Goal: Task Accomplishment & Management: Manage account settings

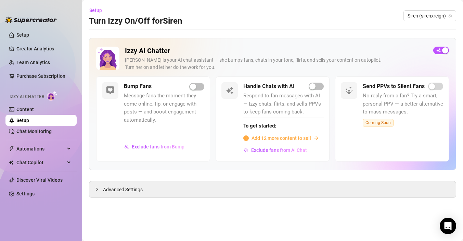
click at [156, 112] on span "Message fans the moment they come online, tip, or engage with posts — and boost…" at bounding box center [164, 108] width 80 height 32
click at [43, 148] on span "Automations" at bounding box center [40, 148] width 49 height 11
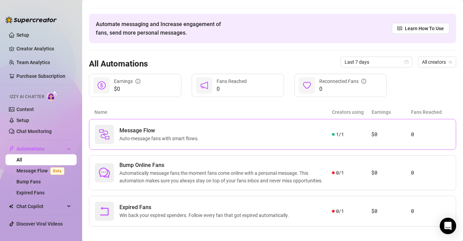
scroll to position [21, 0]
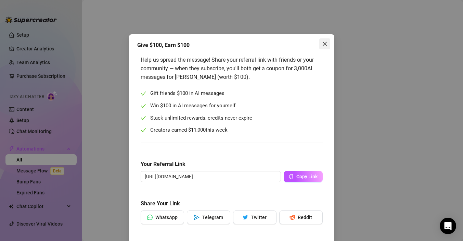
click at [327, 42] on icon "close" at bounding box center [324, 43] width 5 height 5
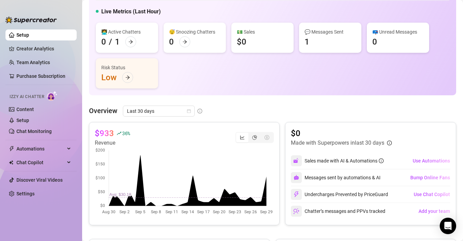
scroll to position [38, 0]
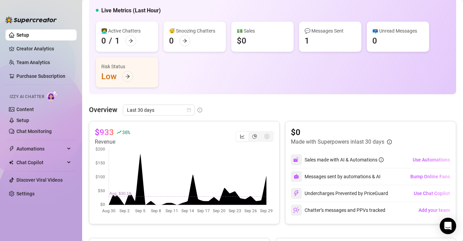
click at [316, 36] on div "💬 Messages Sent 1" at bounding box center [330, 37] width 62 height 30
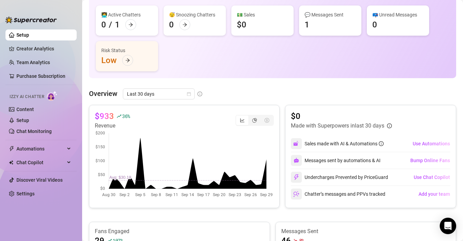
scroll to position [55, 0]
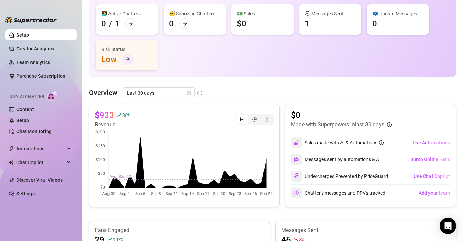
click at [127, 58] on icon "arrow-right" at bounding box center [127, 59] width 5 height 5
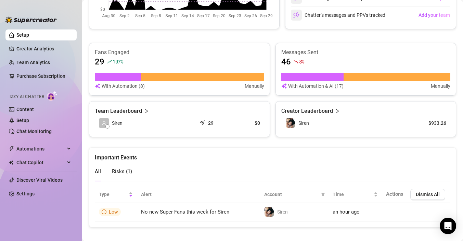
scroll to position [239, 0]
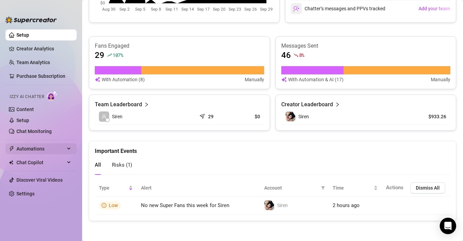
click at [24, 151] on span "Automations" at bounding box center [40, 148] width 49 height 11
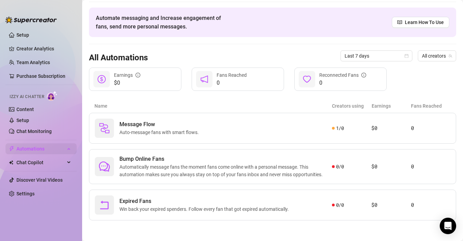
scroll to position [21, 0]
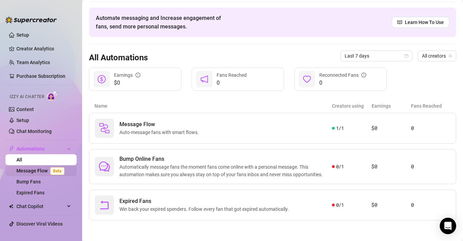
click at [31, 171] on link "Message Flow Beta" at bounding box center [41, 170] width 51 height 5
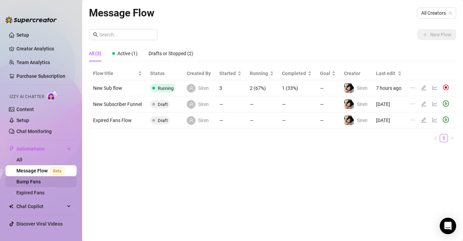
click at [34, 181] on link "Bump Fans" at bounding box center [28, 181] width 24 height 5
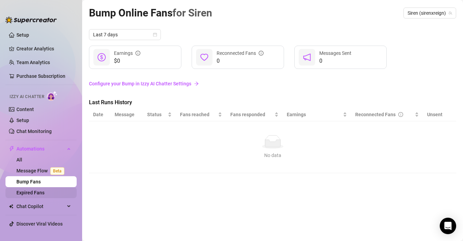
click at [35, 194] on link "Expired Fans" at bounding box center [30, 192] width 28 height 5
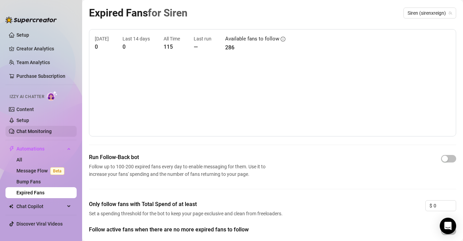
click at [27, 129] on link "Chat Monitoring" at bounding box center [33, 130] width 35 height 5
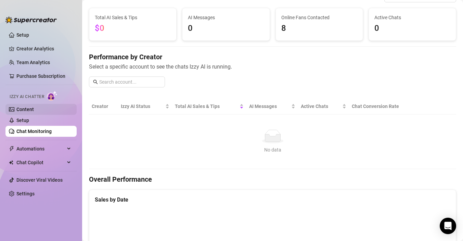
scroll to position [32, 0]
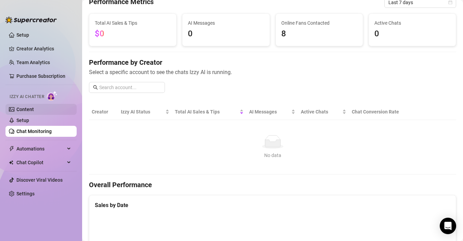
click at [20, 111] on link "Content" at bounding box center [24, 108] width 17 height 5
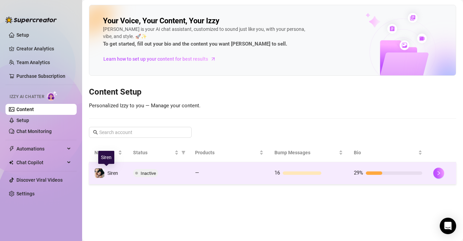
click at [109, 174] on span "Siren" at bounding box center [112, 172] width 11 height 5
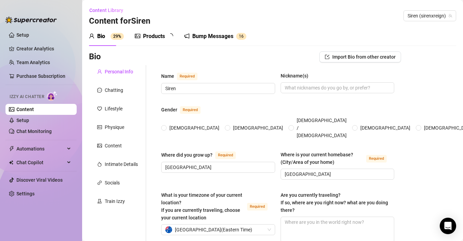
radio input "true"
type input "[DATE]"
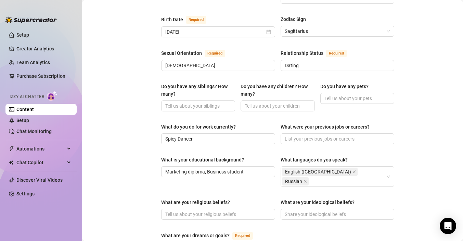
scroll to position [177, 0]
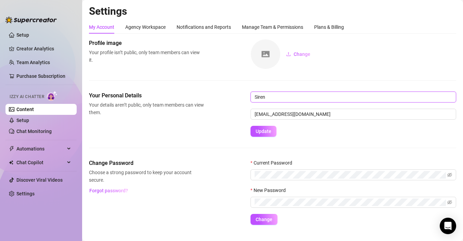
click at [274, 99] on input "Siren" at bounding box center [354, 96] width 206 height 11
type input "S"
type input "Willow"
click at [263, 131] on span "Update" at bounding box center [264, 130] width 16 height 5
click at [152, 27] on div "Agency Workspace" at bounding box center [145, 27] width 40 height 8
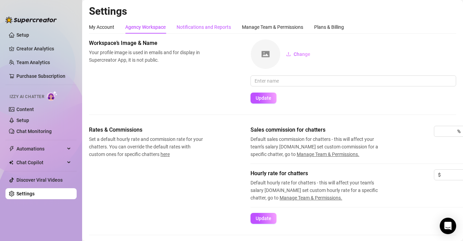
click at [214, 28] on div "Notifications and Reports" at bounding box center [204, 27] width 54 height 8
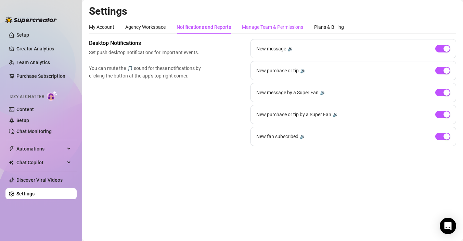
click at [266, 29] on div "Manage Team & Permissions" at bounding box center [272, 27] width 61 height 8
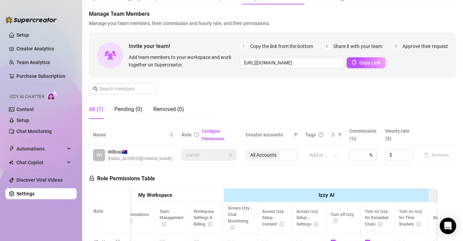
scroll to position [5, 0]
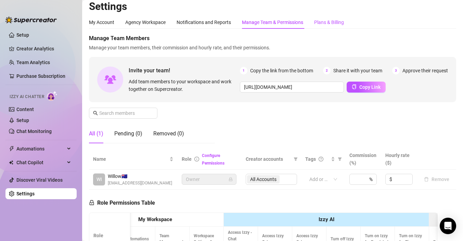
click at [324, 19] on div "Plans & Billing" at bounding box center [329, 22] width 30 height 8
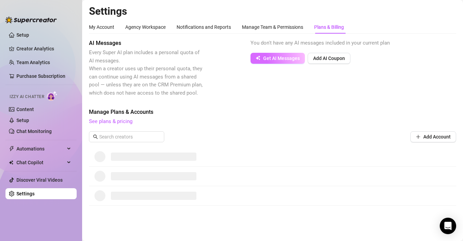
click at [268, 55] on span "Get AI Messages" at bounding box center [281, 57] width 37 height 5
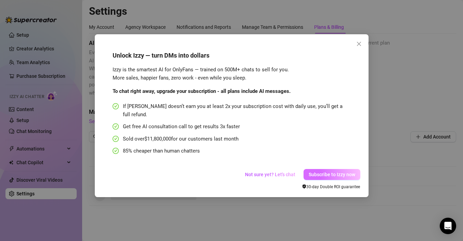
click at [317, 171] on span "Subscribe to Izzy now" at bounding box center [332, 173] width 47 height 5
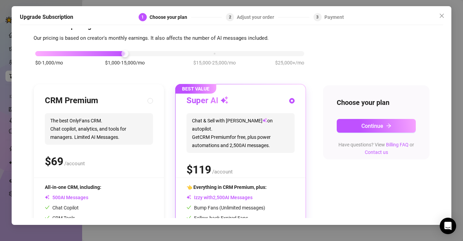
scroll to position [50, 0]
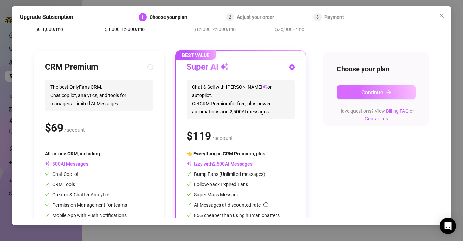
click at [366, 90] on span "Continue" at bounding box center [372, 92] width 22 height 7
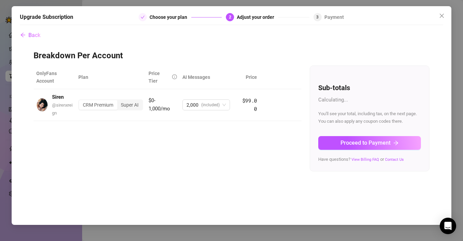
scroll to position [0, 0]
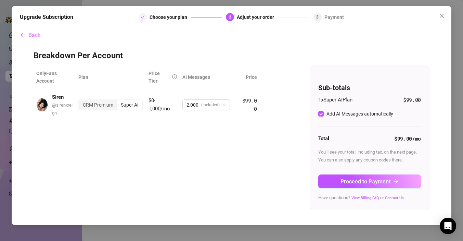
click at [144, 17] on span at bounding box center [143, 17] width 4 height 5
click at [35, 31] on button "Back" at bounding box center [30, 35] width 21 height 14
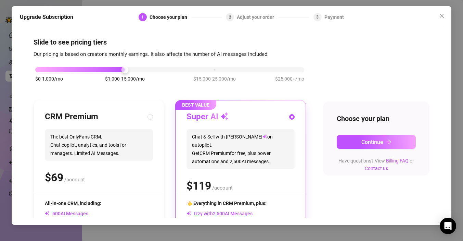
click at [107, 113] on div "CRM Premium" at bounding box center [99, 116] width 108 height 11
radio input "true"
radio input "false"
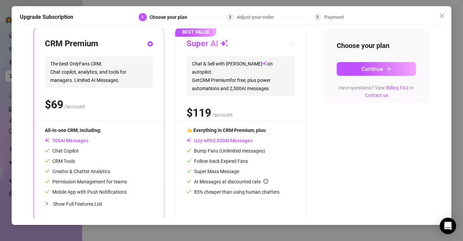
scroll to position [78, 0]
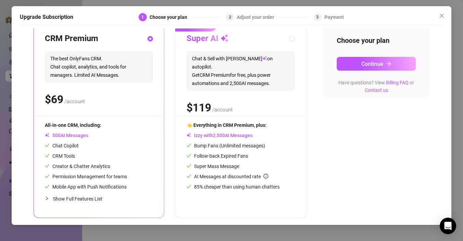
click at [84, 198] on span "Show Full Features List" at bounding box center [77, 198] width 49 height 5
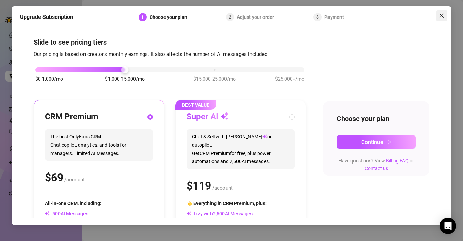
click at [441, 16] on icon "close" at bounding box center [442, 15] width 4 height 4
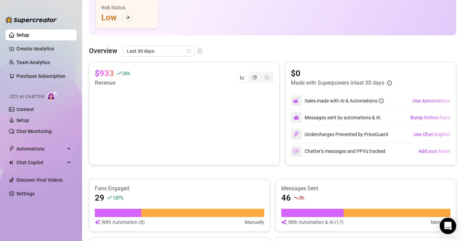
scroll to position [96, 0]
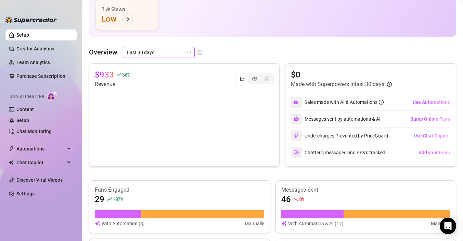
click at [177, 52] on span "Last 30 days" at bounding box center [159, 52] width 64 height 10
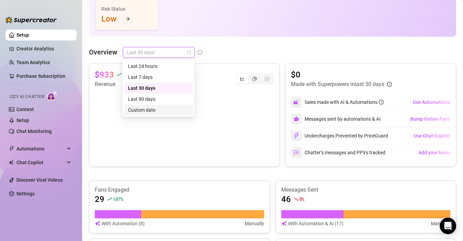
click at [151, 110] on div "Custom date" at bounding box center [158, 110] width 61 height 8
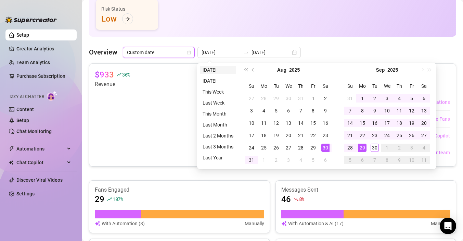
type input "[DATE]"
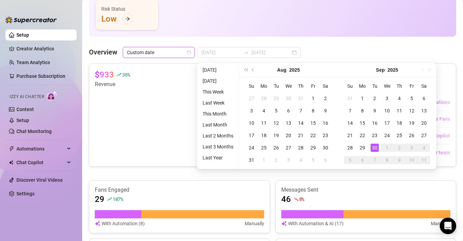
type input "[DATE]"
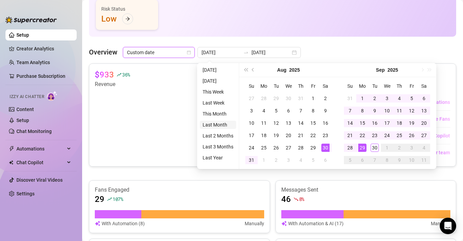
type input "[DATE]"
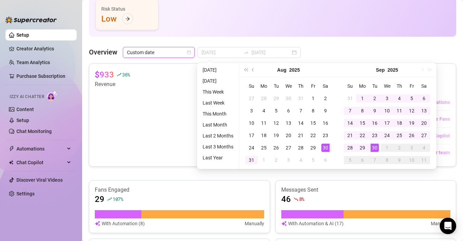
type input "[DATE]"
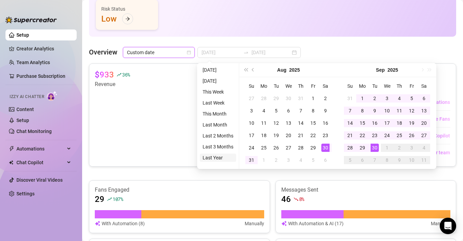
type input "[DATE]"
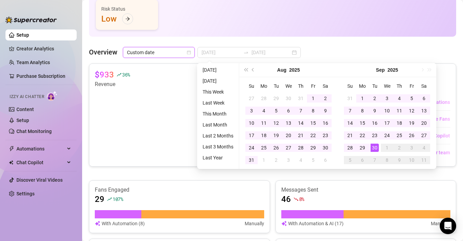
type input "[DATE]"
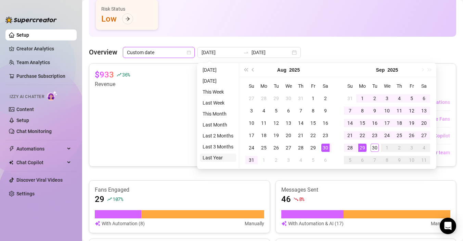
type input "[DATE]"
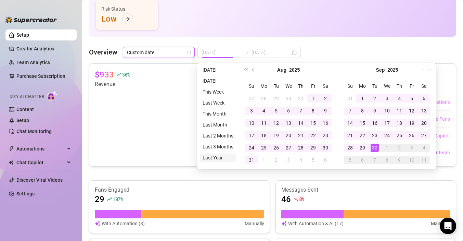
click at [215, 159] on li "Last Year" at bounding box center [218, 157] width 36 height 8
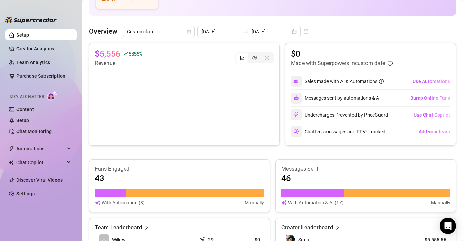
scroll to position [118, 0]
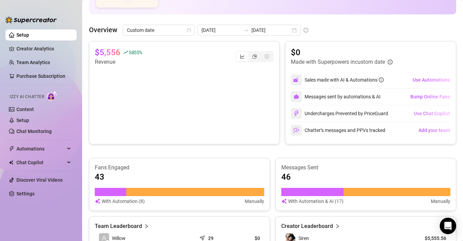
click at [418, 114] on span "Use Chat Copilot" at bounding box center [432, 113] width 36 height 5
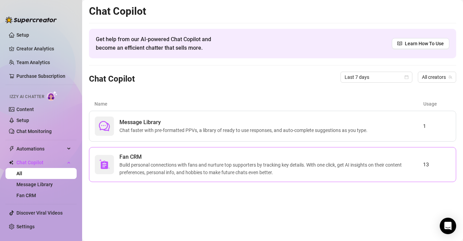
click at [242, 162] on span "Build personal connections with fans and nurture top supporters by tracking key…" at bounding box center [271, 168] width 304 height 15
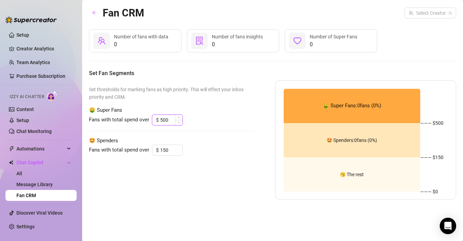
click at [168, 119] on input "500" at bounding box center [171, 120] width 22 height 10
type input "5"
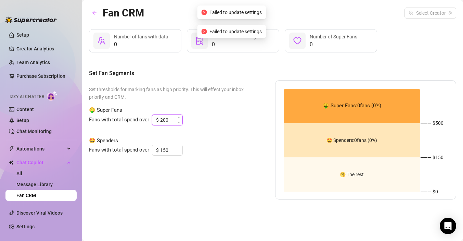
type input "500"
click at [180, 122] on span "Decrease Value" at bounding box center [179, 122] width 8 height 6
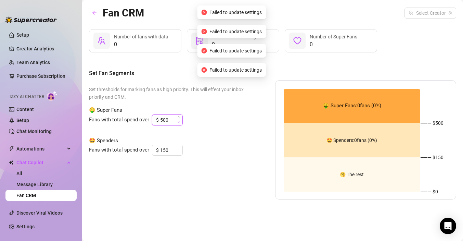
click at [180, 122] on span "Decrease Value" at bounding box center [179, 122] width 8 height 6
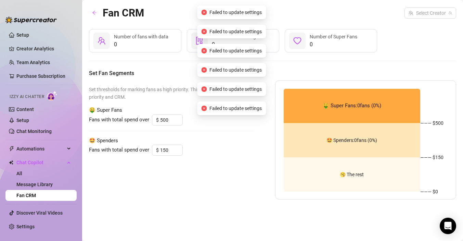
click at [194, 138] on span "🤩 Spenders" at bounding box center [171, 141] width 164 height 8
click at [169, 152] on input "150" at bounding box center [171, 150] width 22 height 10
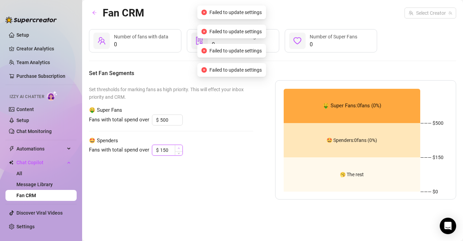
click at [178, 148] on icon "up" at bounding box center [179, 148] width 2 height 2
click at [178, 148] on icon "up" at bounding box center [179, 147] width 2 height 1
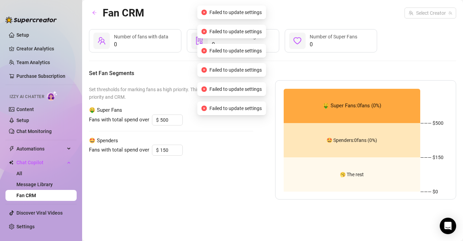
click at [175, 163] on div "Set thresholds for marking fans as high priority. This will effect your inbox p…" at bounding box center [171, 139] width 164 height 119
